Goal: Transaction & Acquisition: Purchase product/service

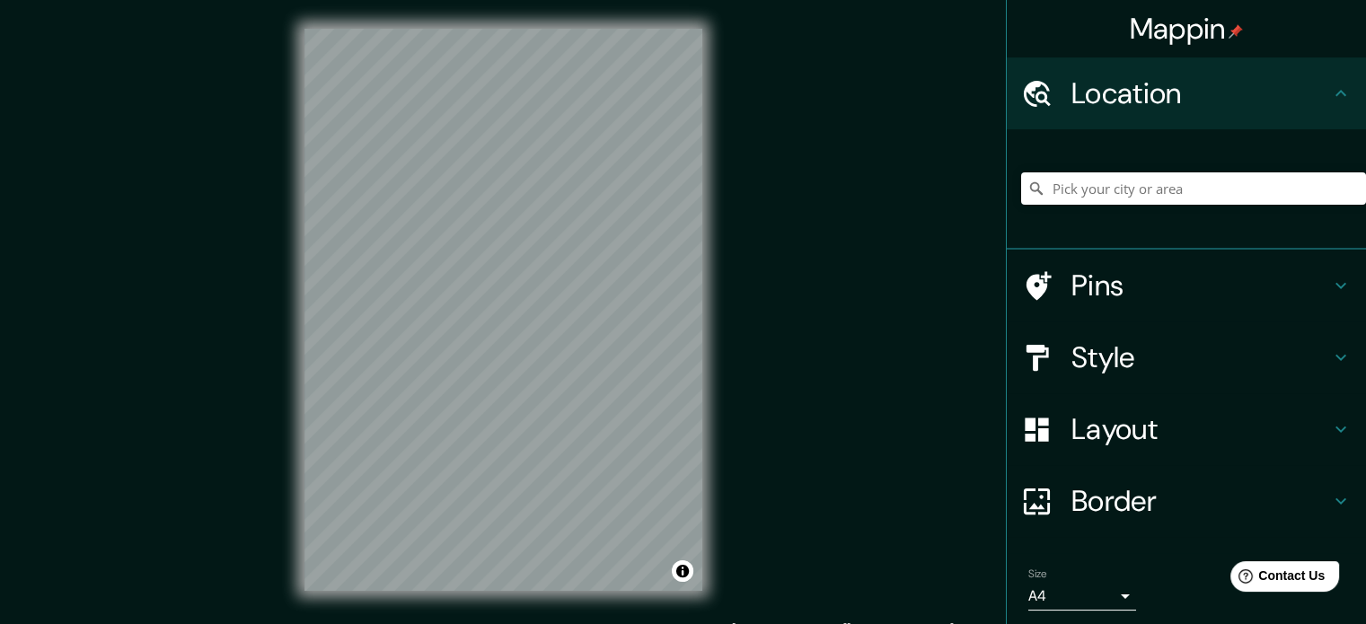
click at [1116, 206] on div at bounding box center [1193, 189] width 345 height 90
click at [1118, 197] on input "Pick your city or area" at bounding box center [1193, 188] width 345 height 32
click at [1119, 192] on input "Pick your city or area" at bounding box center [1193, 188] width 345 height 32
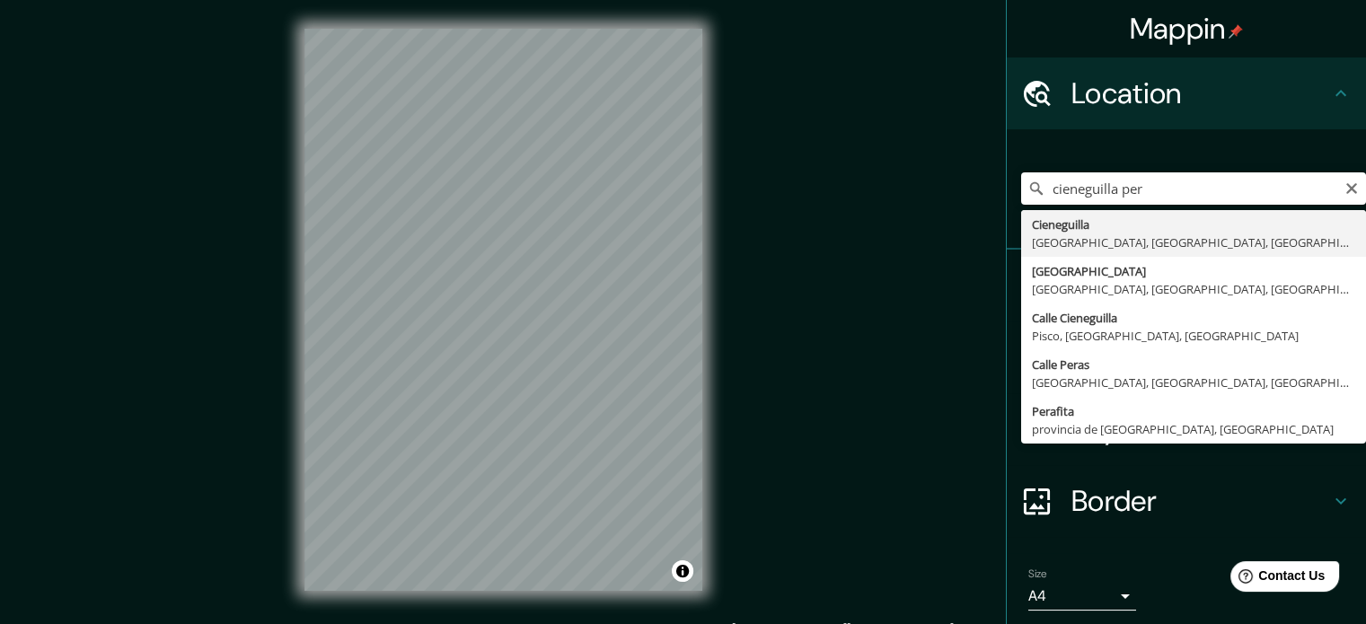
type input "Cieneguilla, [GEOGRAPHIC_DATA], [GEOGRAPHIC_DATA], [GEOGRAPHIC_DATA]"
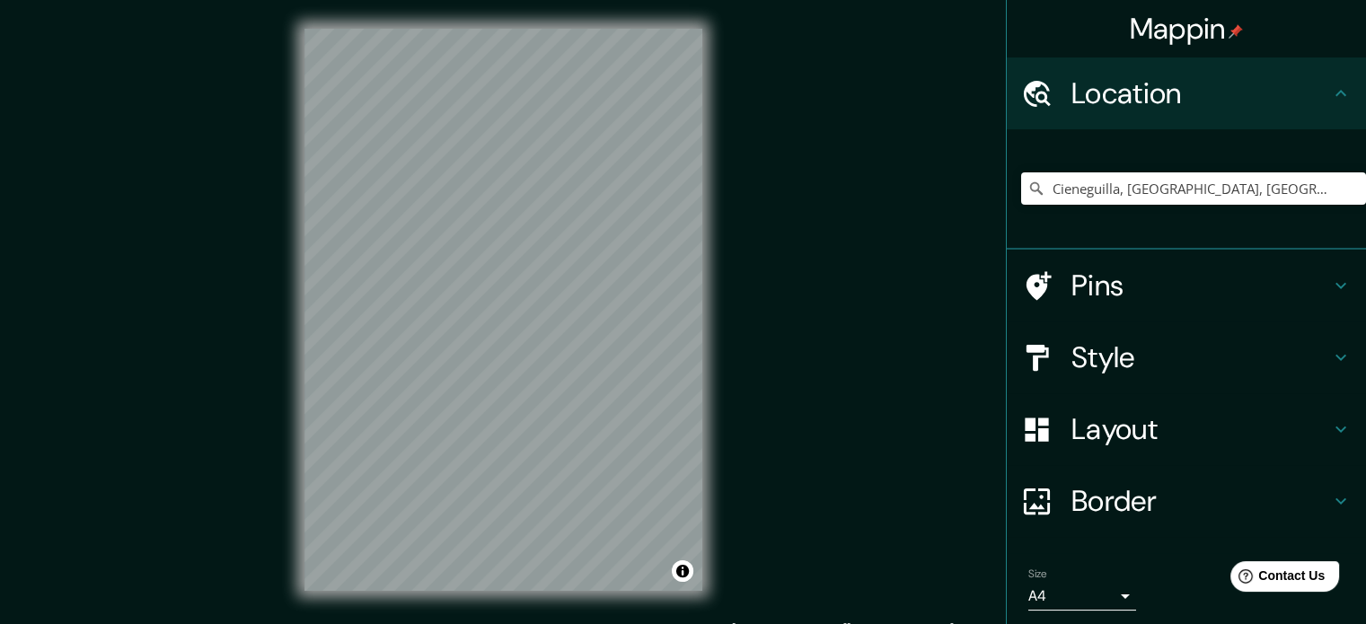
click at [748, 168] on div "Mappin Location [GEOGRAPHIC_DATA], [GEOGRAPHIC_DATA], [GEOGRAPHIC_DATA], [GEOGR…" at bounding box center [683, 324] width 1366 height 648
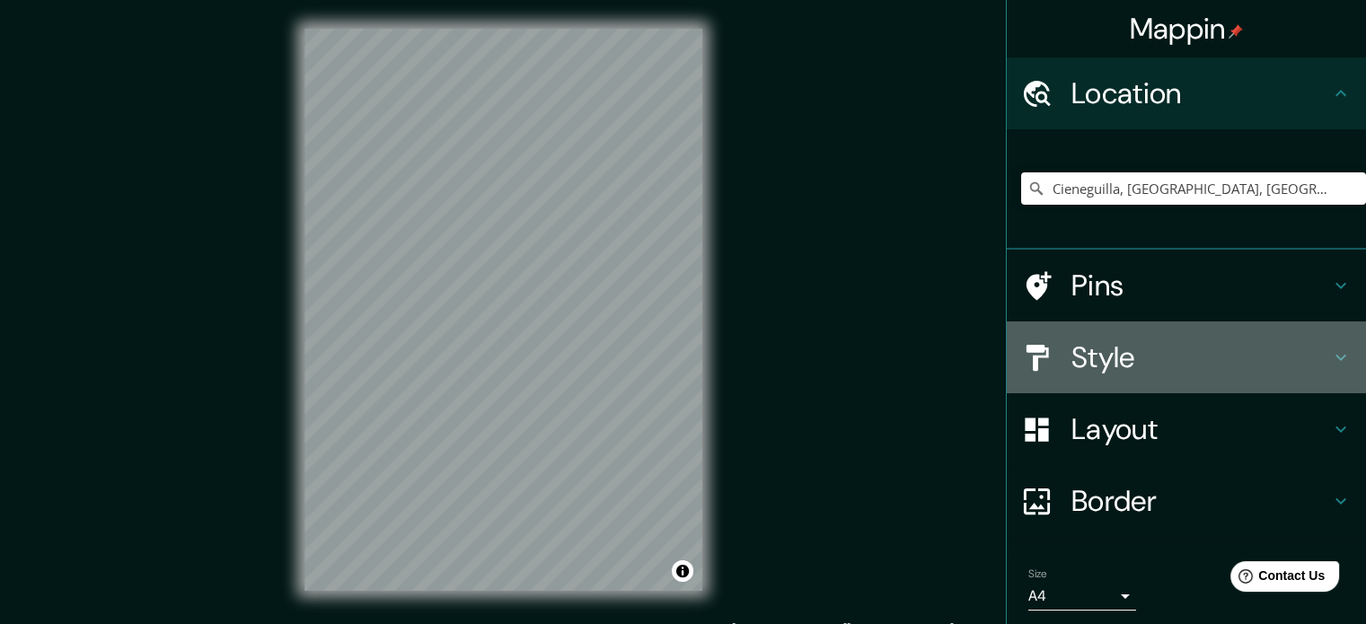
click at [1192, 370] on h4 "Style" at bounding box center [1200, 357] width 259 height 36
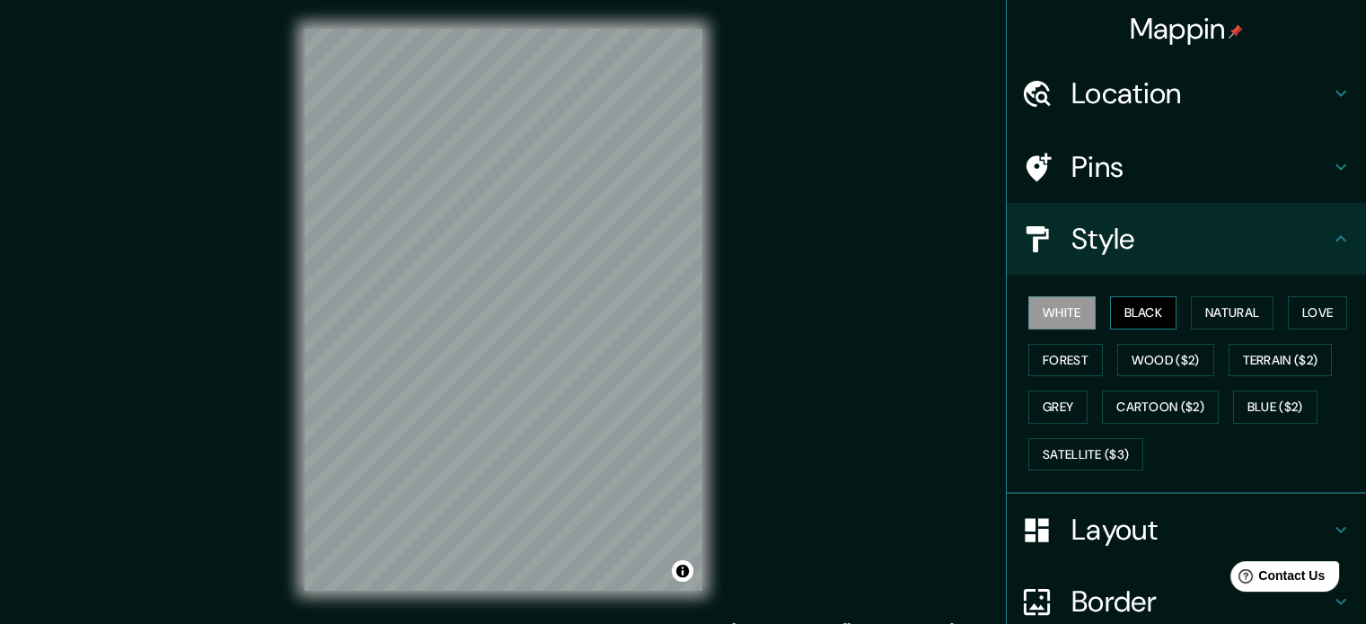
click at [1124, 321] on button "Black" at bounding box center [1143, 312] width 67 height 33
